Goal: Information Seeking & Learning: Learn about a topic

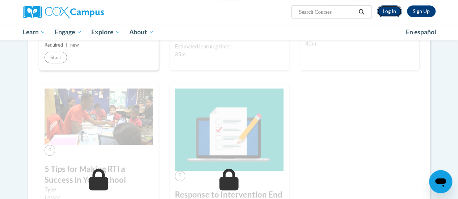
click at [388, 7] on link "Log In" at bounding box center [389, 11] width 25 height 12
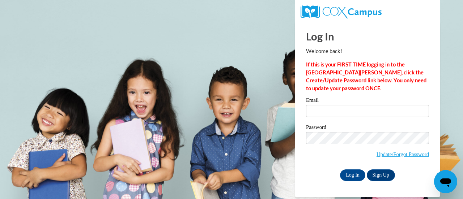
click at [315, 111] on input "Email" at bounding box center [367, 111] width 123 height 12
click at [373, 112] on input "Email" at bounding box center [367, 111] width 123 height 12
click at [412, 64] on strong "If this is your FIRST TIME logging in to the NEW Cox Campus, click the Create/U…" at bounding box center [366, 76] width 120 height 30
click at [336, 112] on input "Email" at bounding box center [367, 111] width 123 height 12
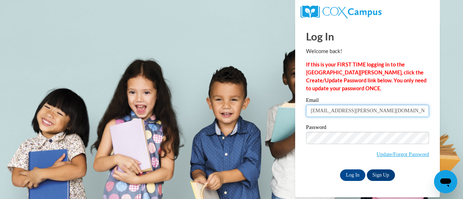
type input "bianca.jarrett@rusd.org"
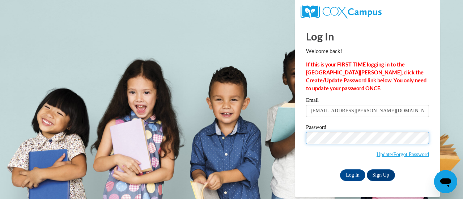
click at [340, 170] on input "Log In" at bounding box center [352, 176] width 25 height 12
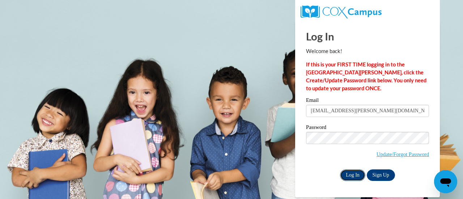
click at [353, 174] on input "Log In" at bounding box center [352, 176] width 25 height 12
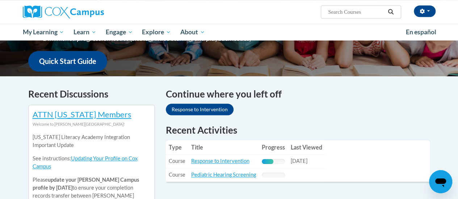
scroll to position [177, 0]
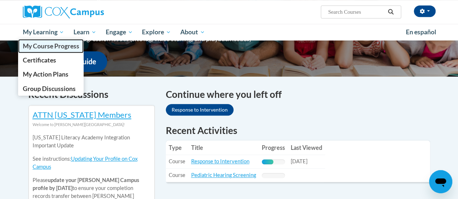
click at [56, 47] on span "My Course Progress" at bounding box center [50, 46] width 56 height 8
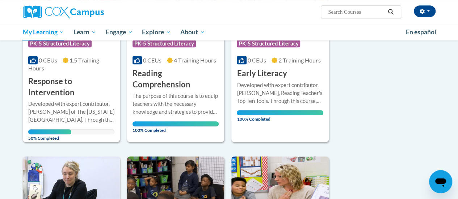
scroll to position [178, 0]
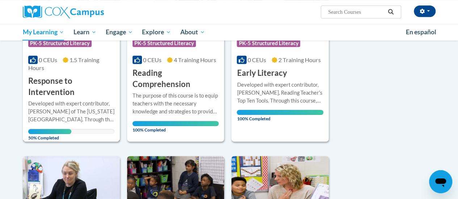
click at [74, 92] on h3 "Response to Intervention" at bounding box center [71, 87] width 86 height 22
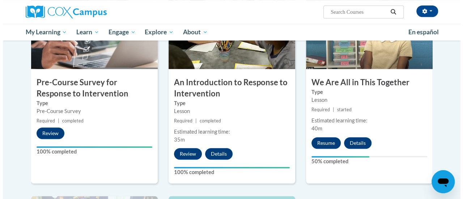
scroll to position [177, 0]
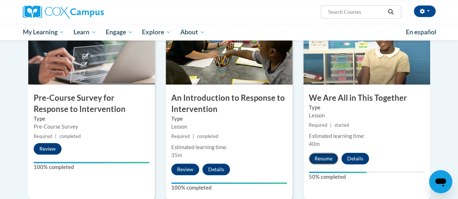
click at [320, 160] on button "Resume" at bounding box center [323, 159] width 29 height 12
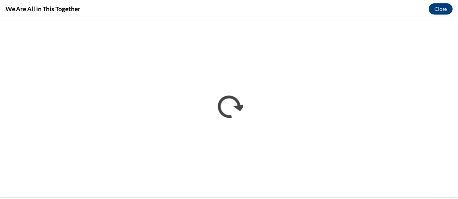
scroll to position [0, 0]
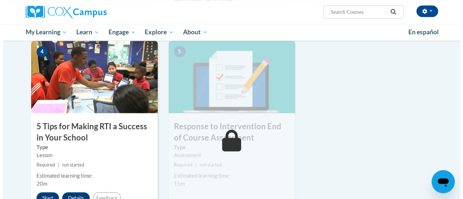
scroll to position [411, 0]
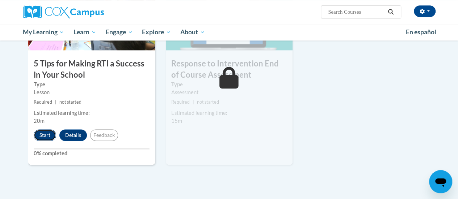
click at [42, 133] on button "Start" at bounding box center [45, 135] width 22 height 12
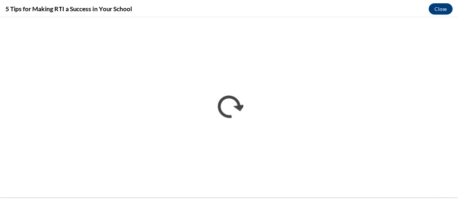
scroll to position [0, 0]
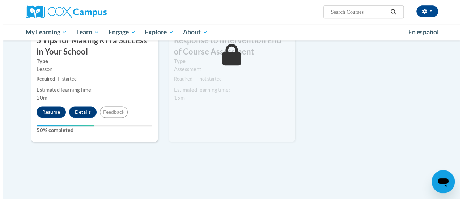
scroll to position [435, 0]
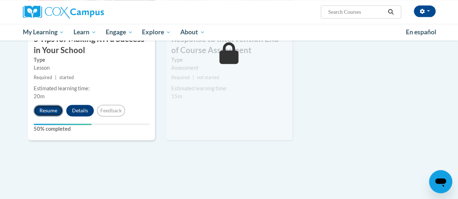
click at [46, 112] on button "Resume" at bounding box center [48, 111] width 29 height 12
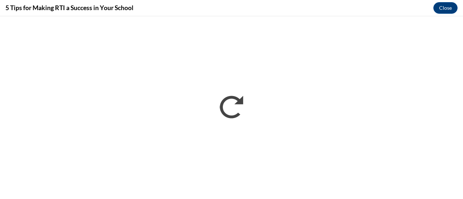
scroll to position [0, 0]
